Goal: Obtain resource: Obtain resource

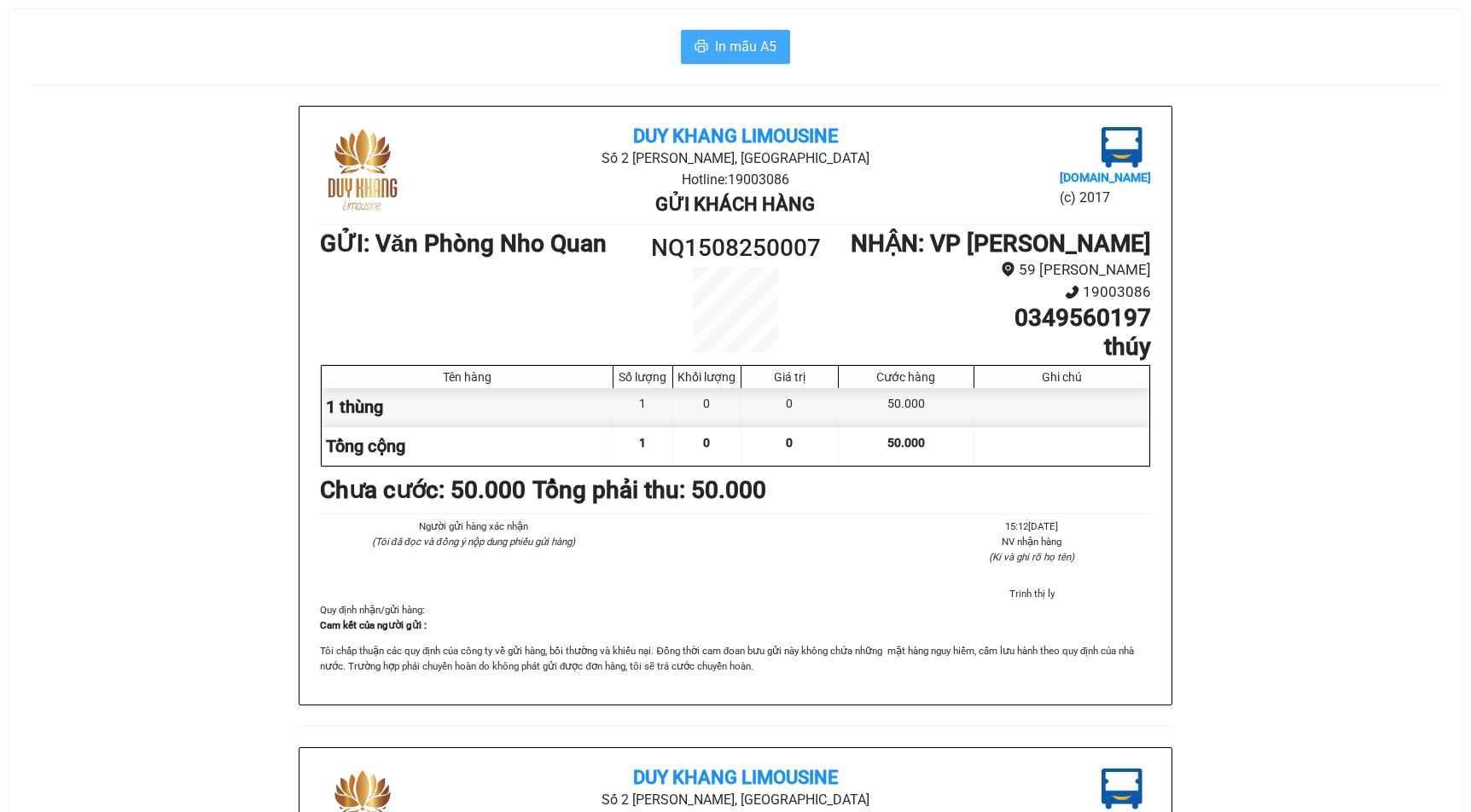
click at [737, 43] on span "In mẫu A5" at bounding box center [746, 46] width 62 height 21
click at [706, 47] on icon "printer" at bounding box center [701, 46] width 14 height 14
